Goal: Task Accomplishment & Management: Complete application form

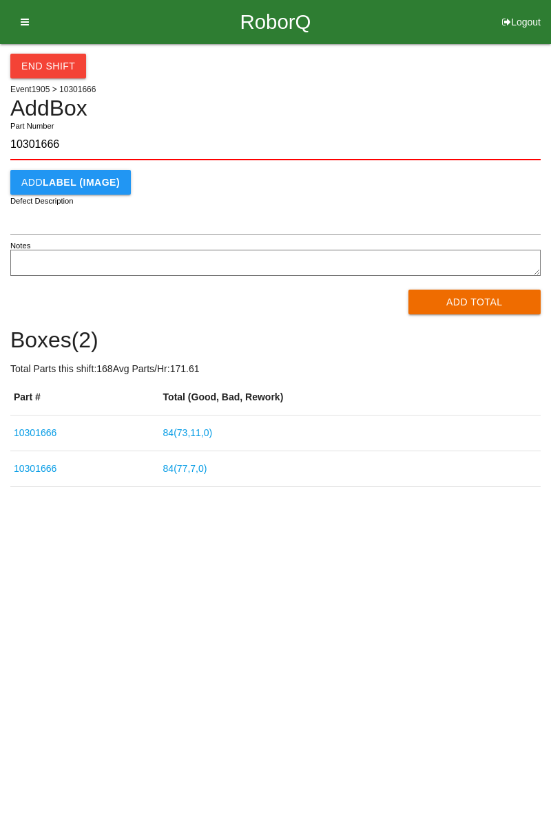
type input "10301666"
click at [472, 294] on button "Add Total" at bounding box center [474, 302] width 133 height 25
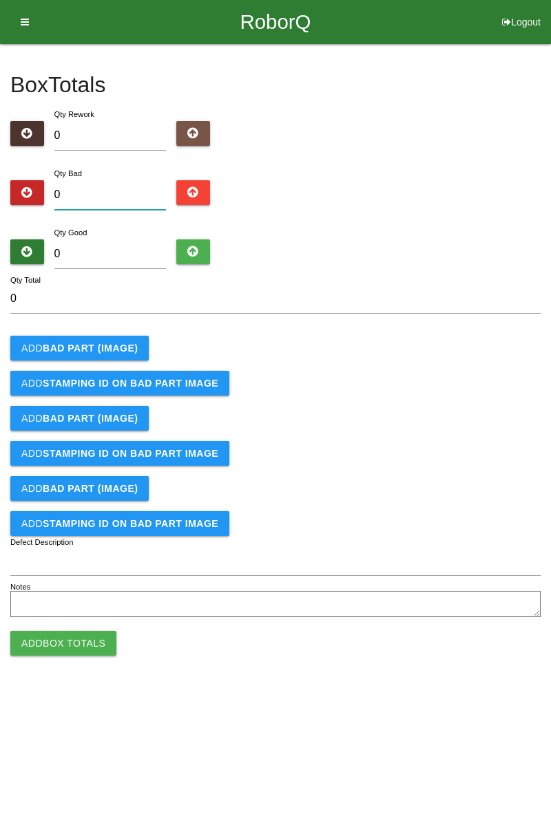
click at [111, 189] on input "0" at bounding box center [110, 195] width 112 height 30
type input "2"
type input "21"
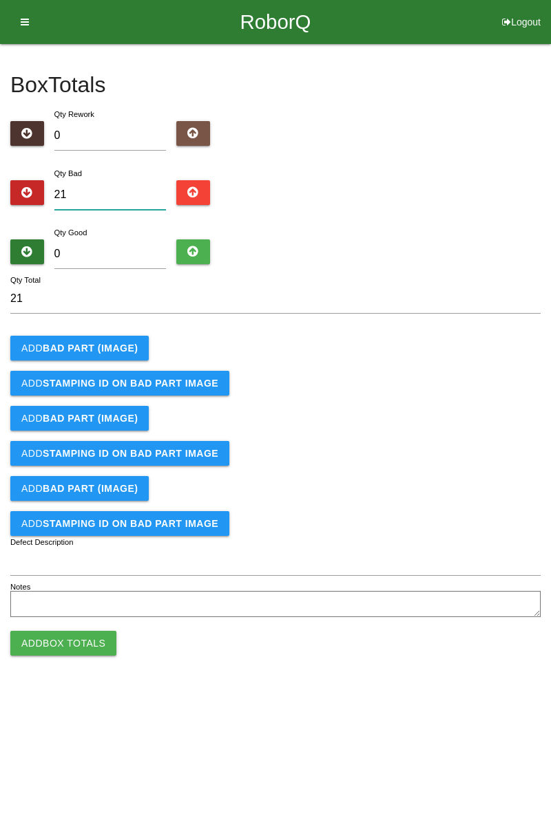
type input "216"
type input "2165"
type input "216"
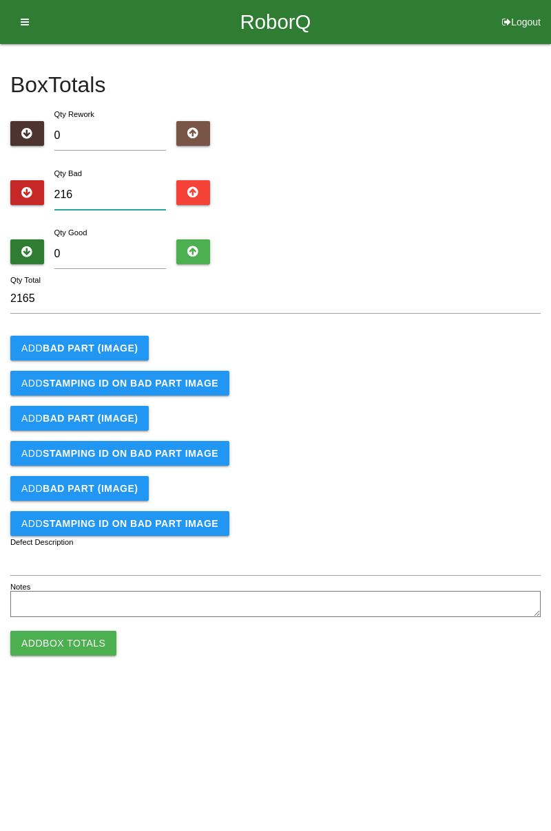
type input "216"
type input "21"
click at [100, 248] on input "0" at bounding box center [110, 255] width 112 height 30
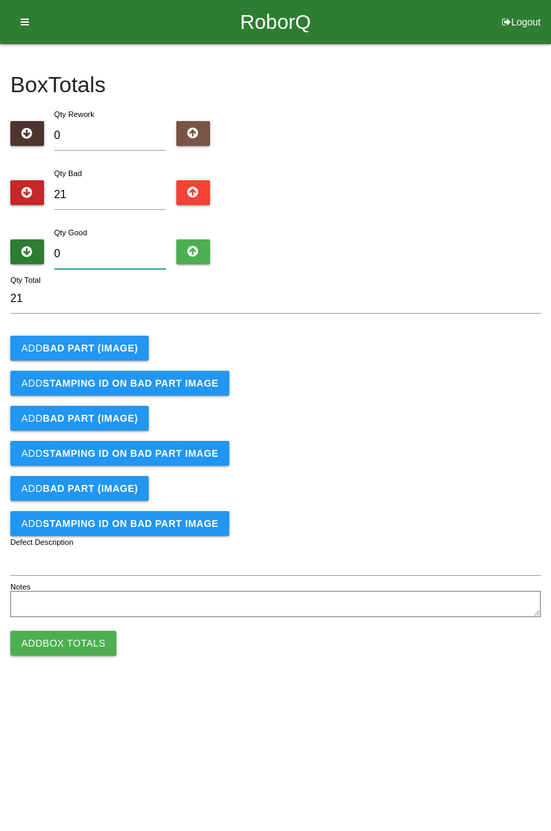
type input "6"
type input "27"
type input "65"
type input "86"
type input "6"
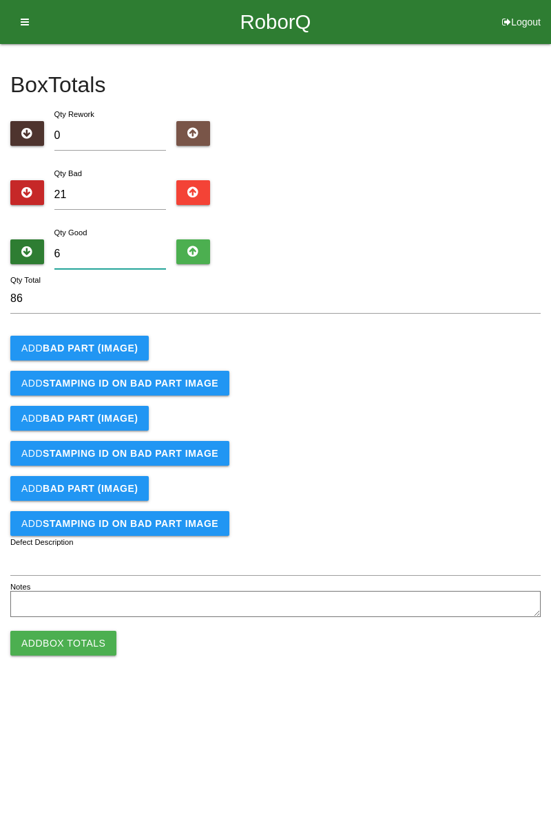
type input "27"
type input "63"
type input "84"
type input "63"
click at [108, 345] on b "BAD PART (IMAGE)" at bounding box center [90, 348] width 95 height 11
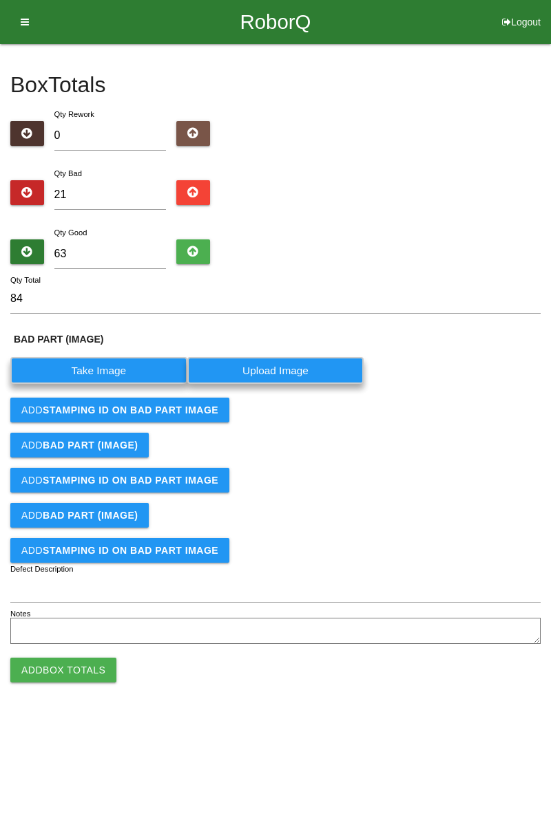
click at [102, 370] on label "Take Image" at bounding box center [98, 370] width 177 height 27
click at [0, 0] on \(IMAGE\) "Take Image" at bounding box center [0, 0] width 0 height 0
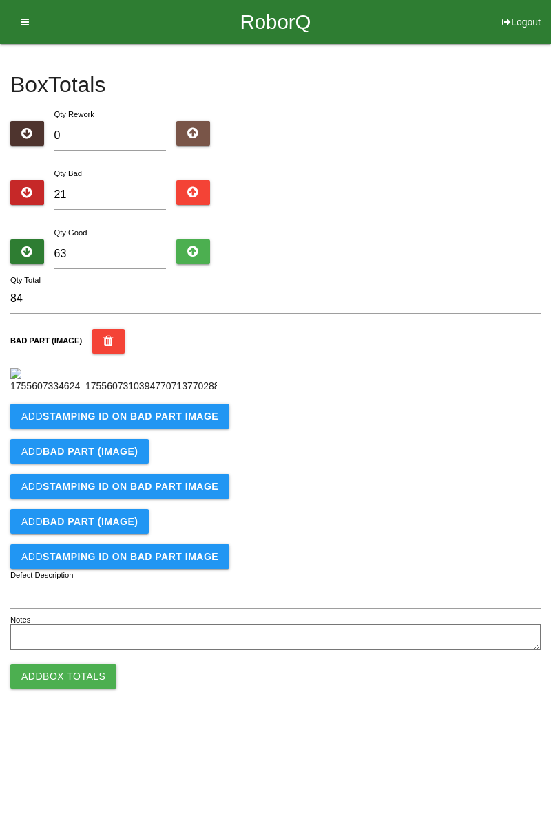
click at [165, 422] on b "STAMPING ID on BAD PART Image" at bounding box center [131, 416] width 176 height 11
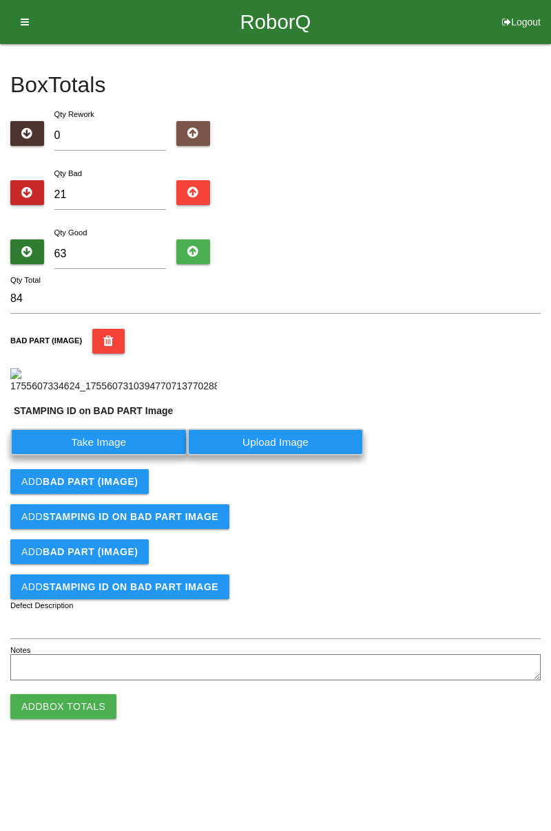
click at [109, 456] on label "Take Image" at bounding box center [98, 442] width 177 height 27
click at [0, 0] on PART "Take Image" at bounding box center [0, 0] width 0 height 0
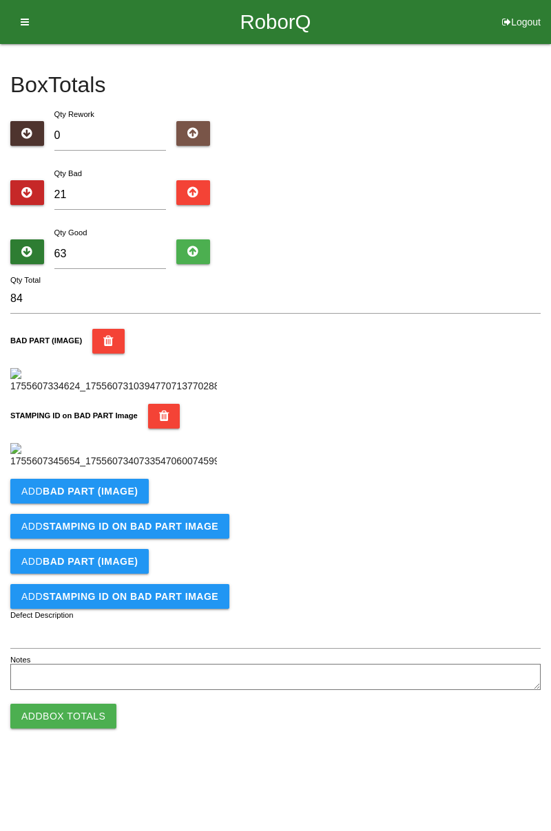
scroll to position [303, 0]
click at [118, 497] on b "BAD PART (IMAGE)" at bounding box center [90, 491] width 95 height 11
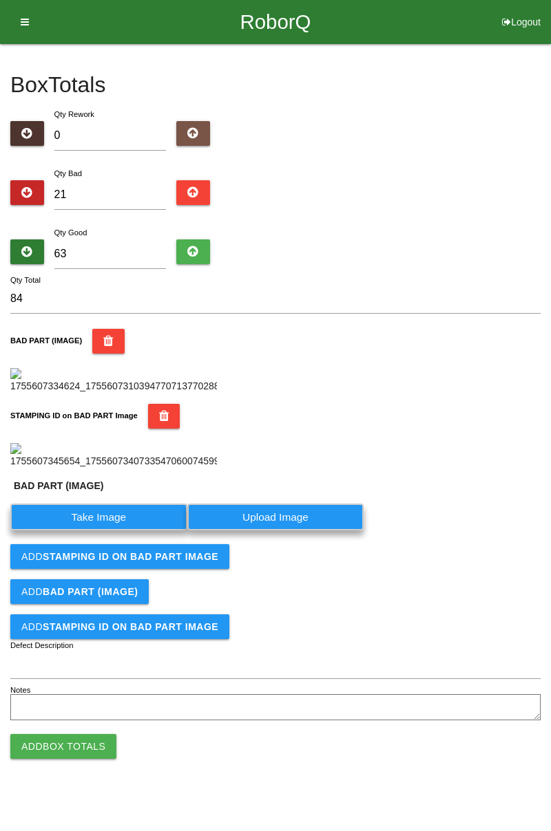
click at [109, 531] on label "Take Image" at bounding box center [98, 517] width 177 height 27
click at [0, 0] on \(IMAGE\) "Take Image" at bounding box center [0, 0] width 0 height 0
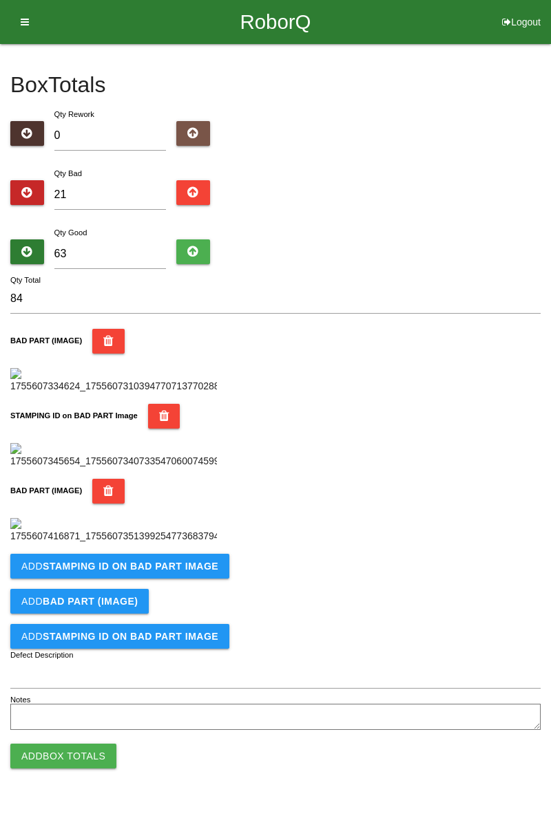
scroll to position [529, 0]
click at [176, 572] on b "STAMPING ID on BAD PART Image" at bounding box center [131, 566] width 176 height 11
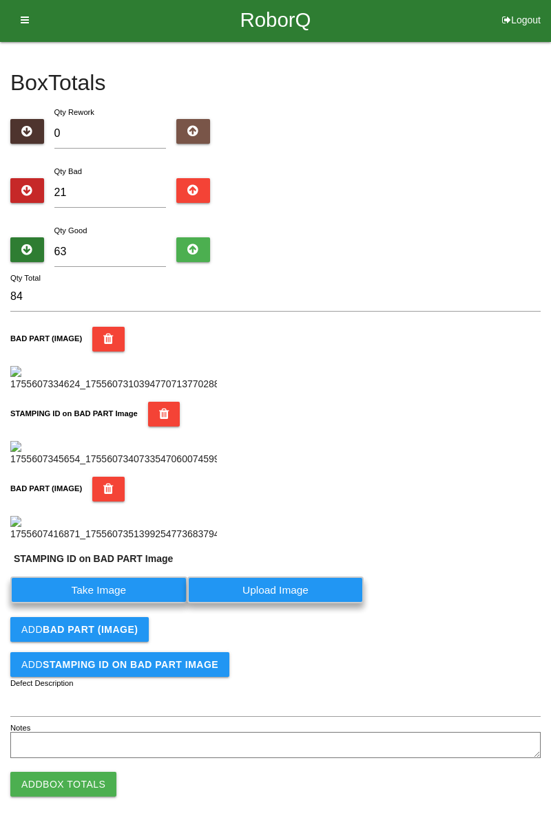
click at [118, 604] on label "Take Image" at bounding box center [98, 590] width 177 height 27
click at [0, 0] on PART "Take Image" at bounding box center [0, 0] width 0 height 0
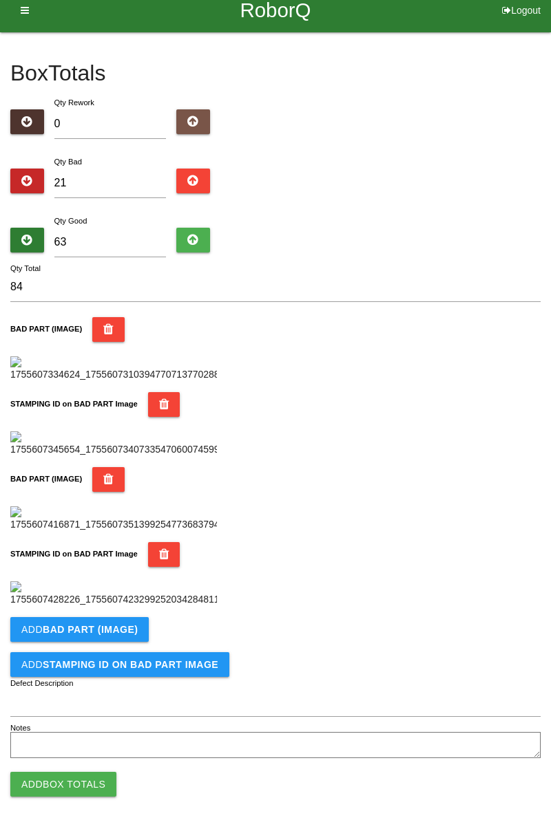
scroll to position [754, 0]
click at [125, 635] on b "BAD PART (IMAGE)" at bounding box center [90, 629] width 95 height 11
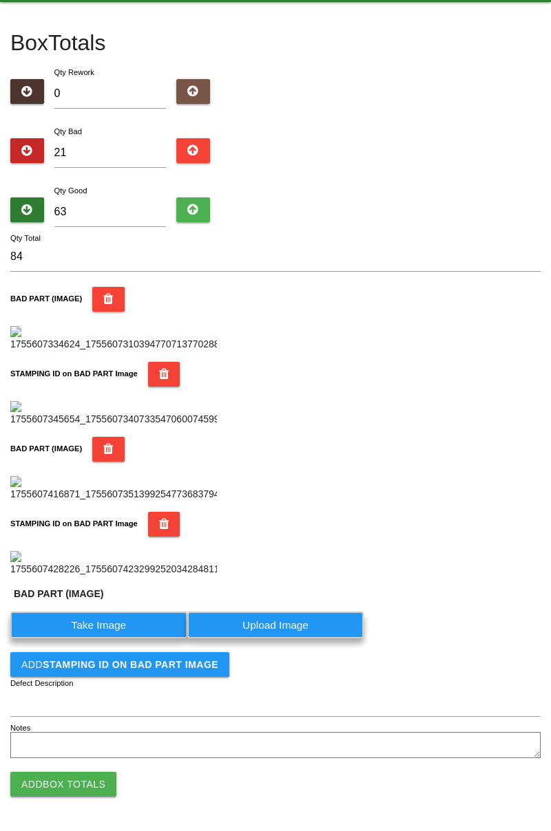
click at [118, 639] on label "Take Image" at bounding box center [98, 625] width 177 height 27
click at [0, 0] on \(IMAGE\) "Take Image" at bounding box center [0, 0] width 0 height 0
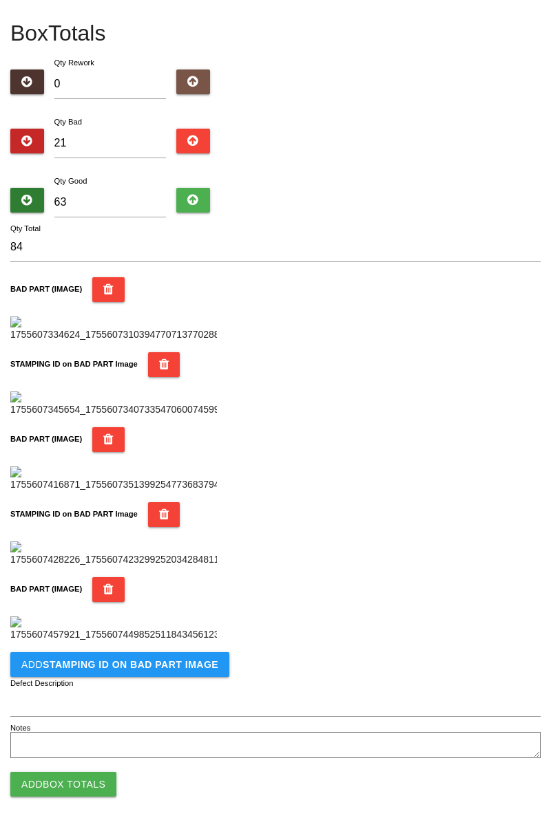
scroll to position [980, 0]
click at [157, 667] on b "STAMPING ID on BAD PART Image" at bounding box center [131, 664] width 176 height 11
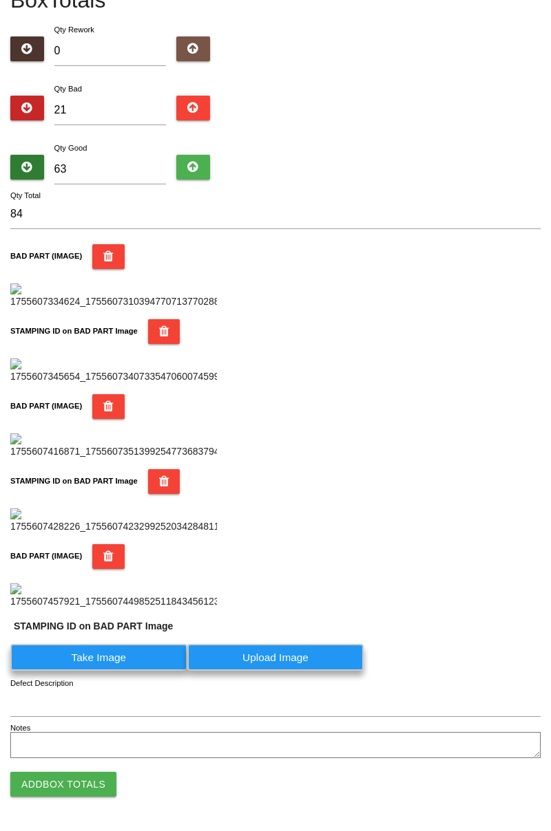
click at [132, 671] on label "Take Image" at bounding box center [98, 657] width 177 height 27
click at [0, 0] on PART "Take Image" at bounding box center [0, 0] width 0 height 0
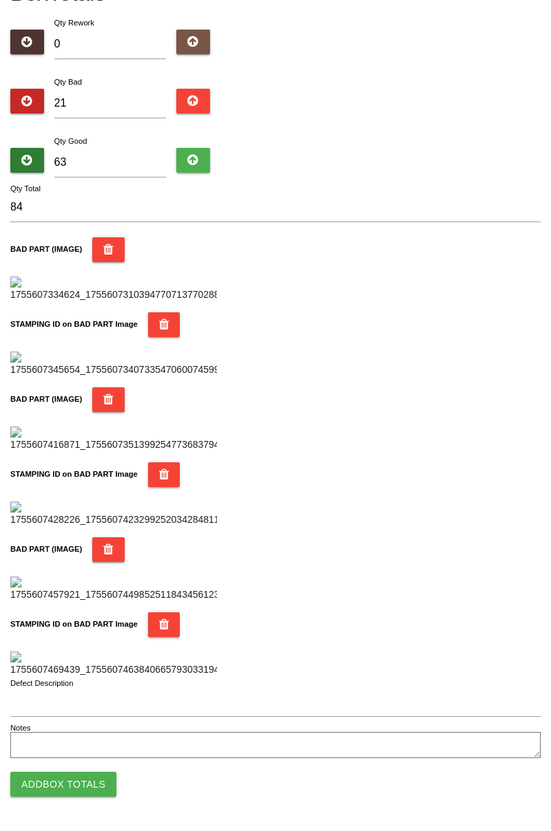
scroll to position [1206, 0]
click at [88, 789] on button "Add Box Totals" at bounding box center [63, 784] width 106 height 25
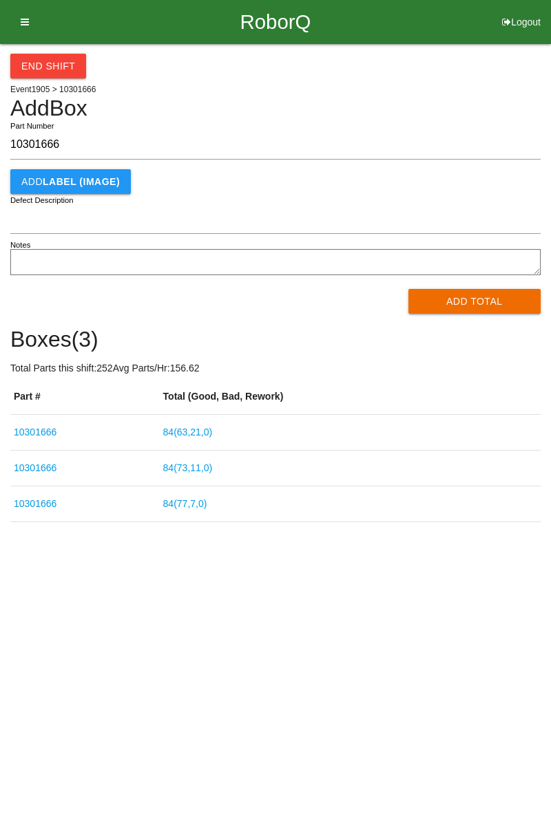
type input "10301666"
click at [485, 290] on button "Add Total" at bounding box center [474, 301] width 133 height 25
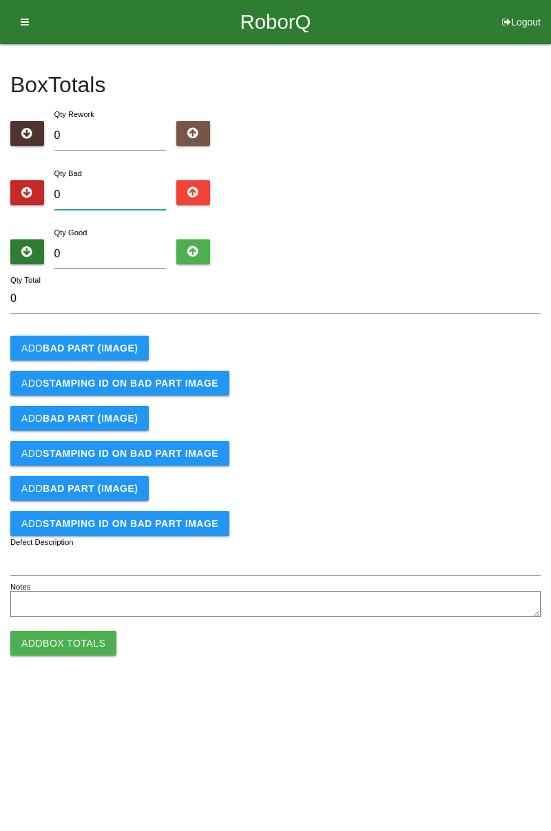
click at [137, 197] on input "0" at bounding box center [110, 195] width 112 height 30
type input "1"
type input "10"
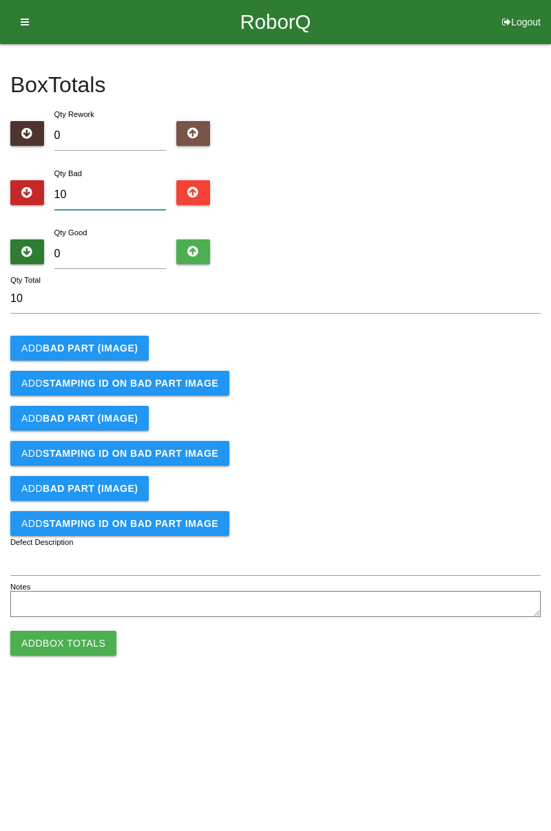
type input "10"
click at [125, 256] on input "0" at bounding box center [110, 255] width 112 height 30
type input "7"
type input "17"
type input "74"
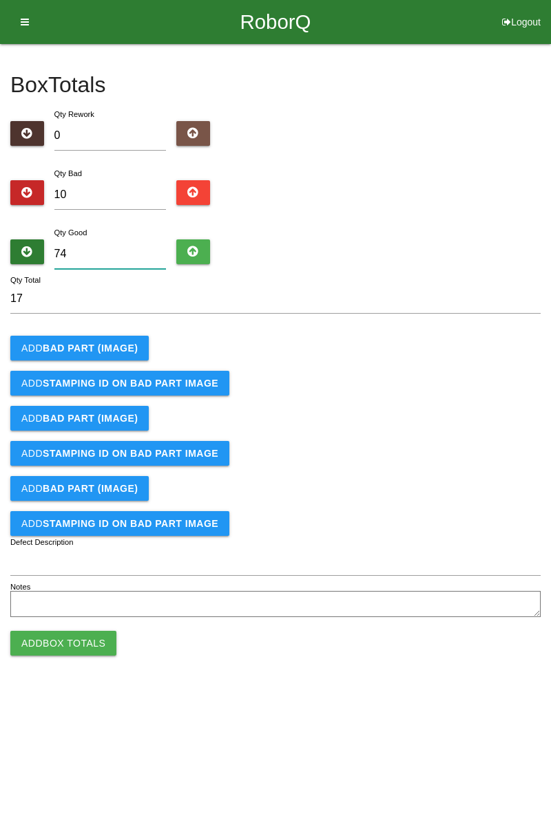
type input "84"
type input "74"
click at [114, 350] on b "BAD PART (IMAGE)" at bounding box center [90, 348] width 95 height 11
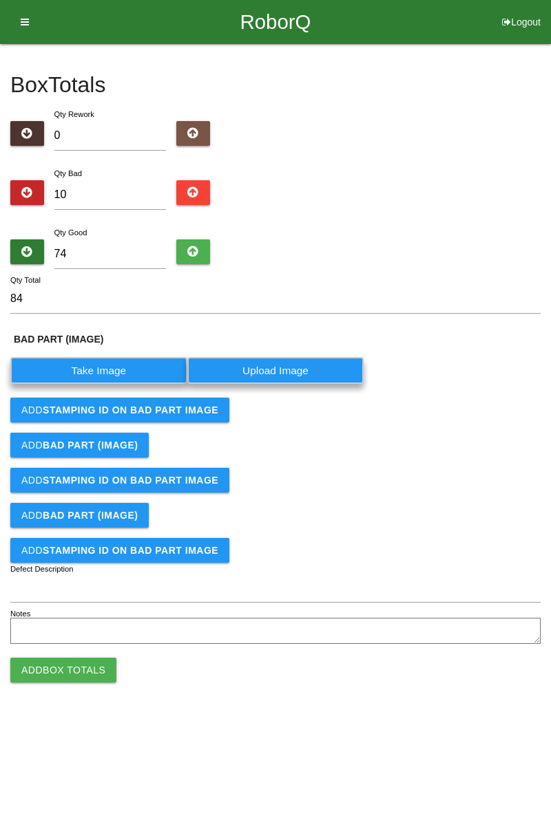
click at [102, 370] on label "Take Image" at bounding box center [98, 370] width 177 height 27
click at [0, 0] on \(IMAGE\) "Take Image" at bounding box center [0, 0] width 0 height 0
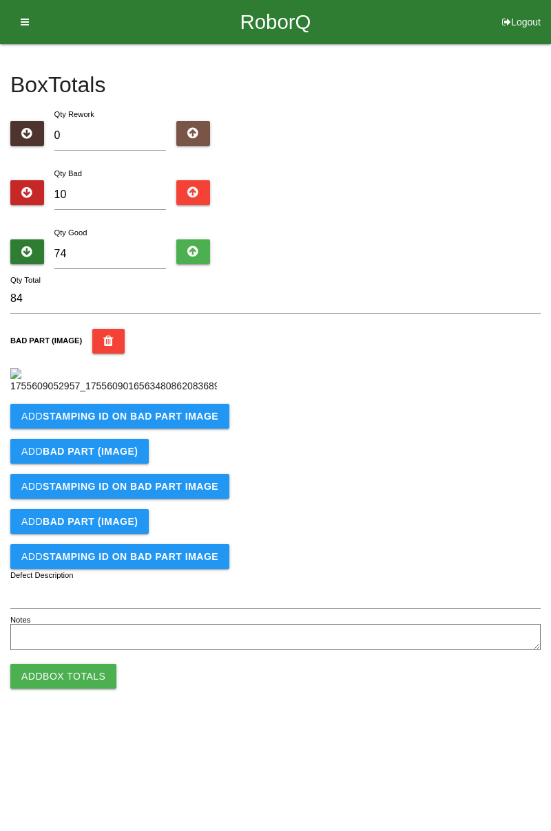
scroll to position [77, 0]
click at [175, 422] on b "STAMPING ID on BAD PART Image" at bounding box center [131, 416] width 176 height 11
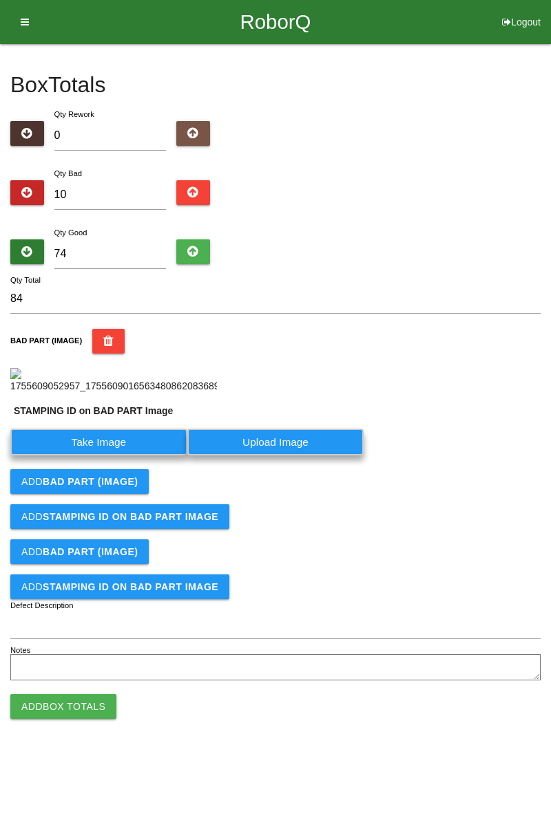
click at [121, 456] on label "Take Image" at bounding box center [98, 442] width 177 height 27
click at [0, 0] on PART "Take Image" at bounding box center [0, 0] width 0 height 0
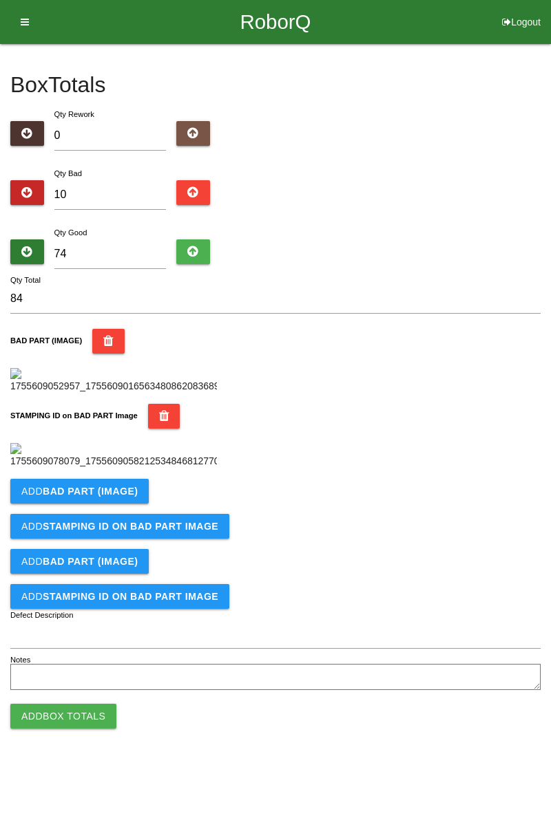
scroll to position [303, 0]
click at [122, 504] on button "Add BAD PART (IMAGE)" at bounding box center [79, 491] width 138 height 25
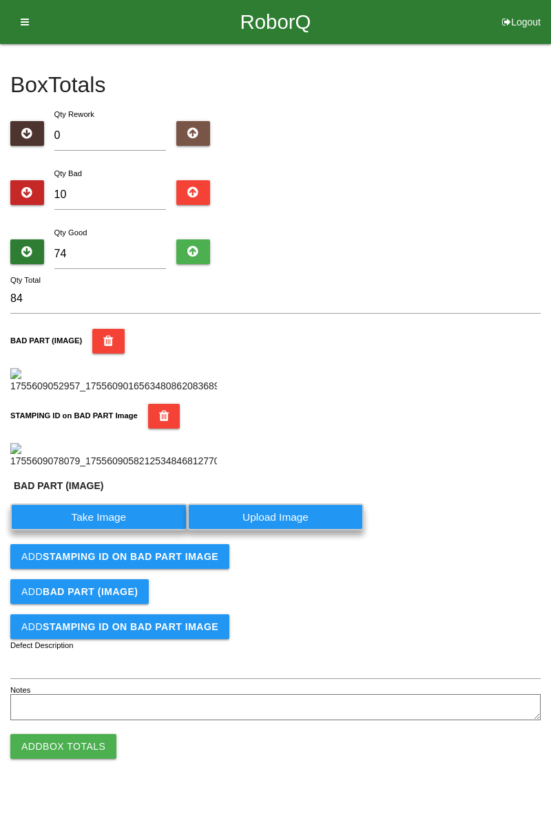
click at [111, 531] on label "Take Image" at bounding box center [98, 517] width 177 height 27
click at [0, 0] on \(IMAGE\) "Take Image" at bounding box center [0, 0] width 0 height 0
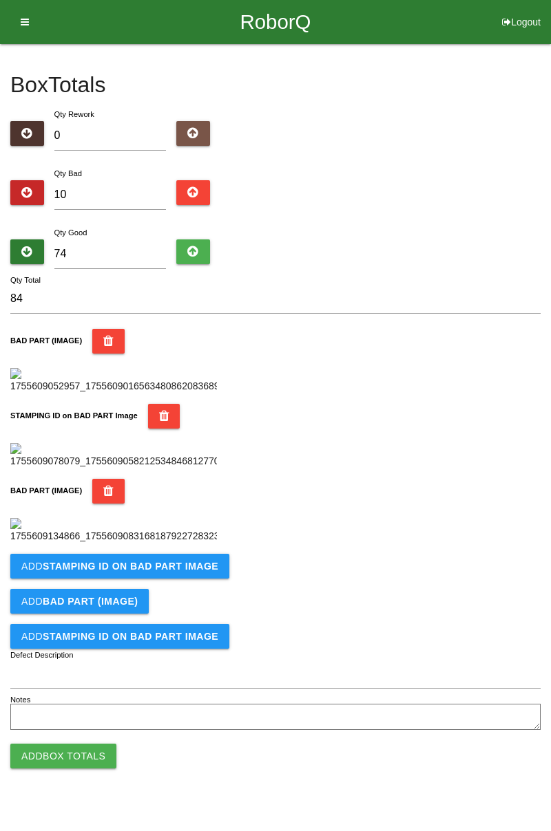
scroll to position [529, 0]
click at [157, 572] on b "STAMPING ID on BAD PART Image" at bounding box center [131, 566] width 176 height 11
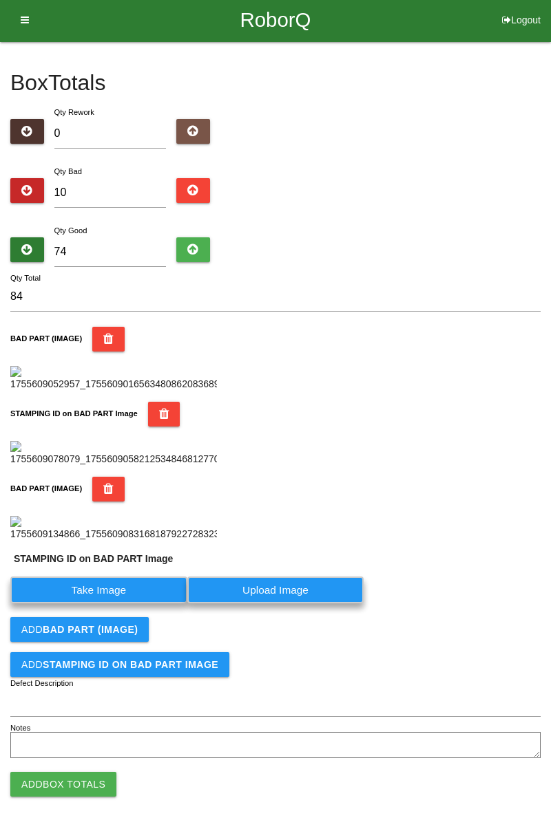
click at [113, 604] on label "Take Image" at bounding box center [98, 590] width 177 height 27
click at [0, 0] on PART "Take Image" at bounding box center [0, 0] width 0 height 0
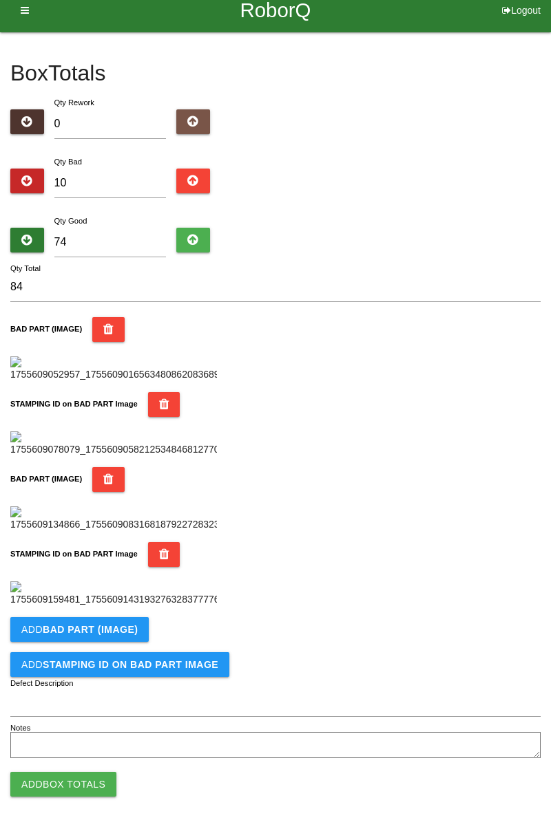
scroll to position [754, 0]
click at [126, 638] on button "Add BAD PART (IMAGE)" at bounding box center [79, 629] width 138 height 25
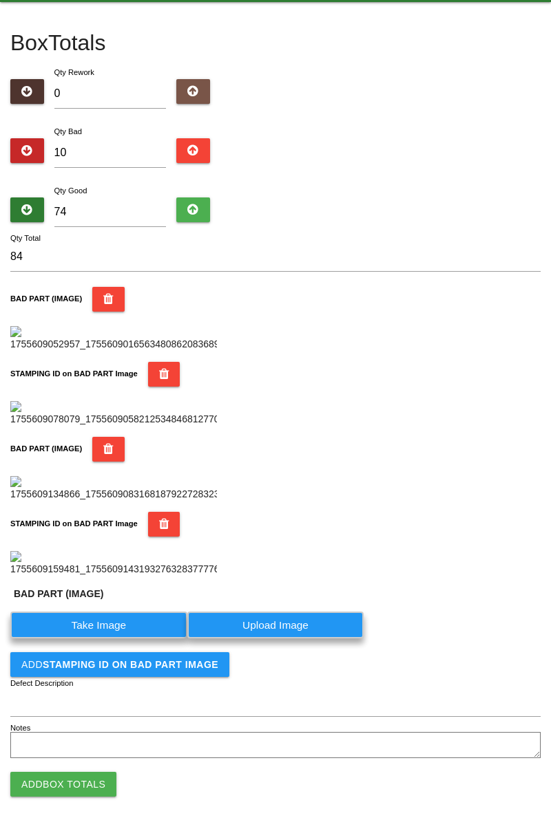
click at [123, 639] on label "Take Image" at bounding box center [98, 625] width 177 height 27
click at [0, 0] on \(IMAGE\) "Take Image" at bounding box center [0, 0] width 0 height 0
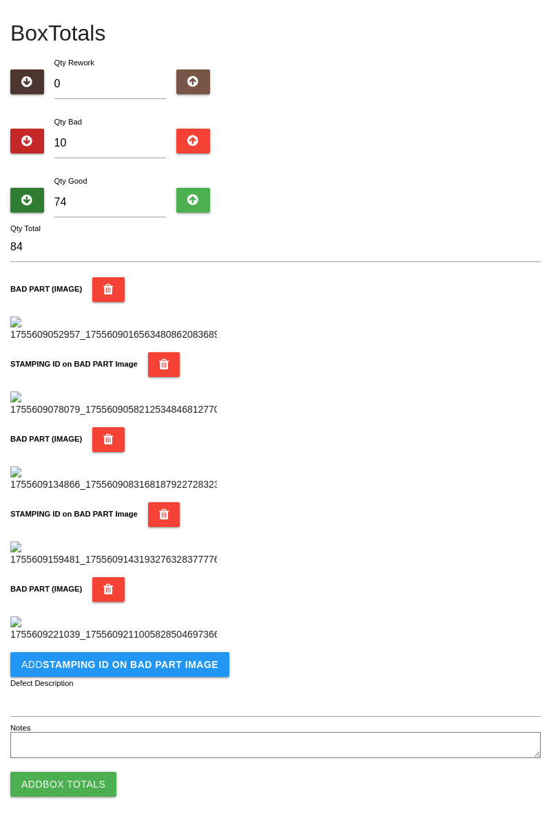
scroll to position [980, 0]
click at [176, 670] on button "Add STAMPING ID on BAD PART Image" at bounding box center [119, 664] width 219 height 25
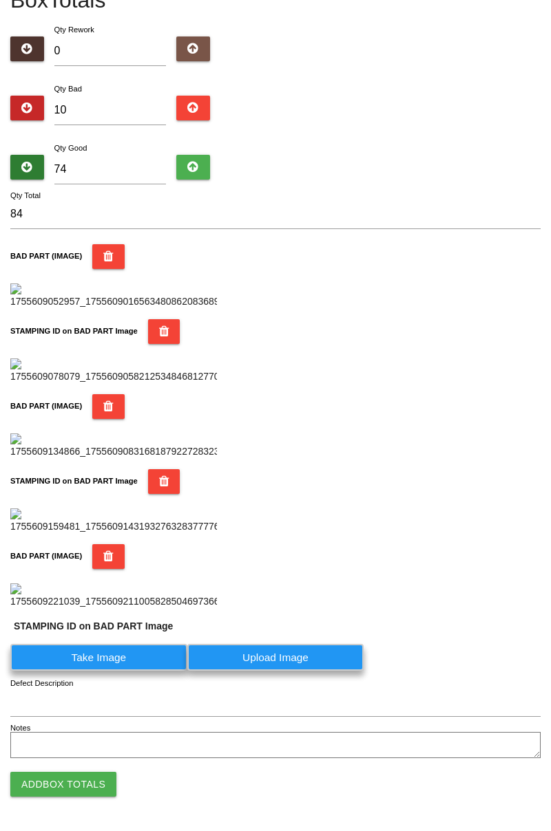
click at [114, 671] on label "Take Image" at bounding box center [98, 657] width 177 height 27
click at [0, 0] on PART "Take Image" at bounding box center [0, 0] width 0 height 0
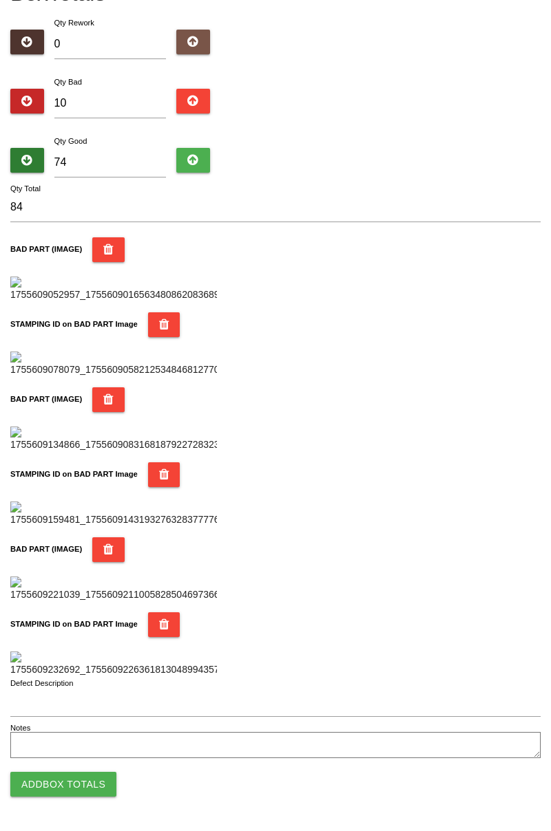
scroll to position [1206, 0]
click at [76, 795] on button "Add Box Totals" at bounding box center [63, 784] width 106 height 25
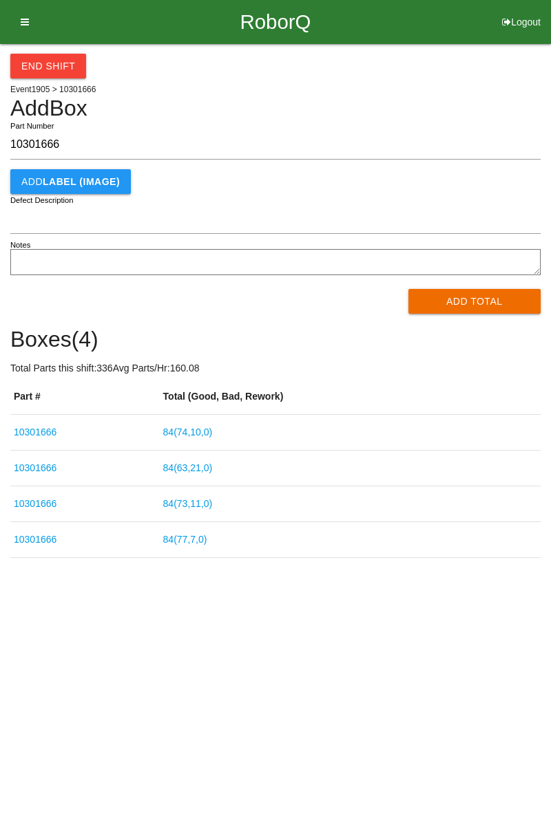
type input "10301666"
